Goal: Task Accomplishment & Management: Use online tool/utility

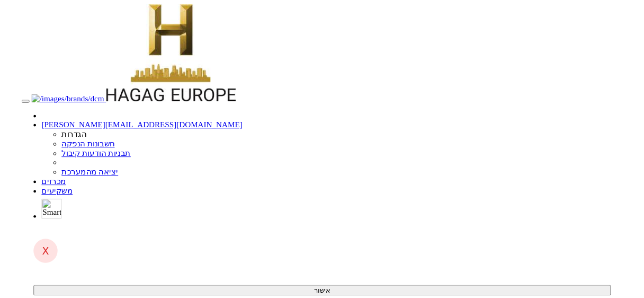
scroll to position [390, 0]
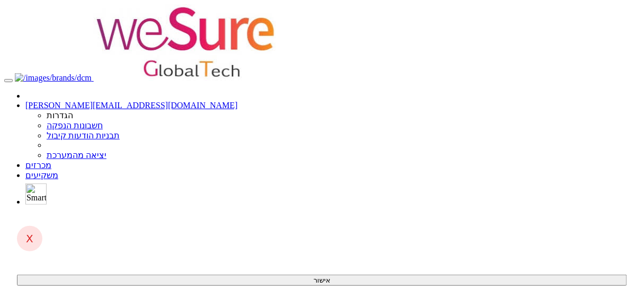
click at [51, 160] on link "מכרזים" at bounding box center [38, 164] width 26 height 9
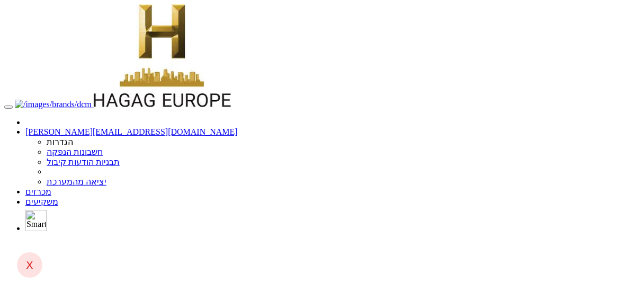
click at [51, 187] on link "מכרזים" at bounding box center [38, 191] width 26 height 9
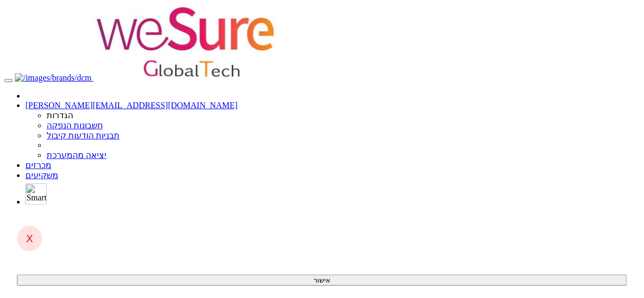
click at [51, 160] on link "מכרזים" at bounding box center [38, 164] width 26 height 9
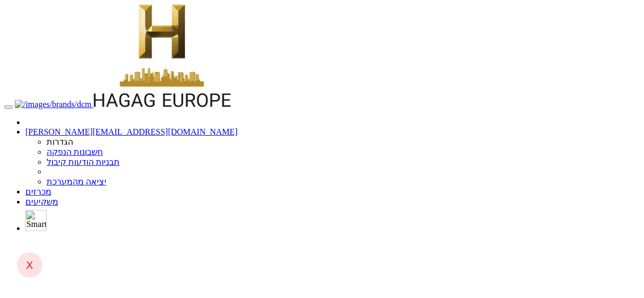
scroll to position [57, 0]
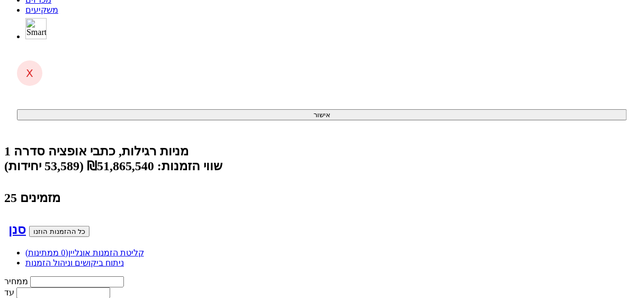
scroll to position [178, 0]
